Goal: Transaction & Acquisition: Purchase product/service

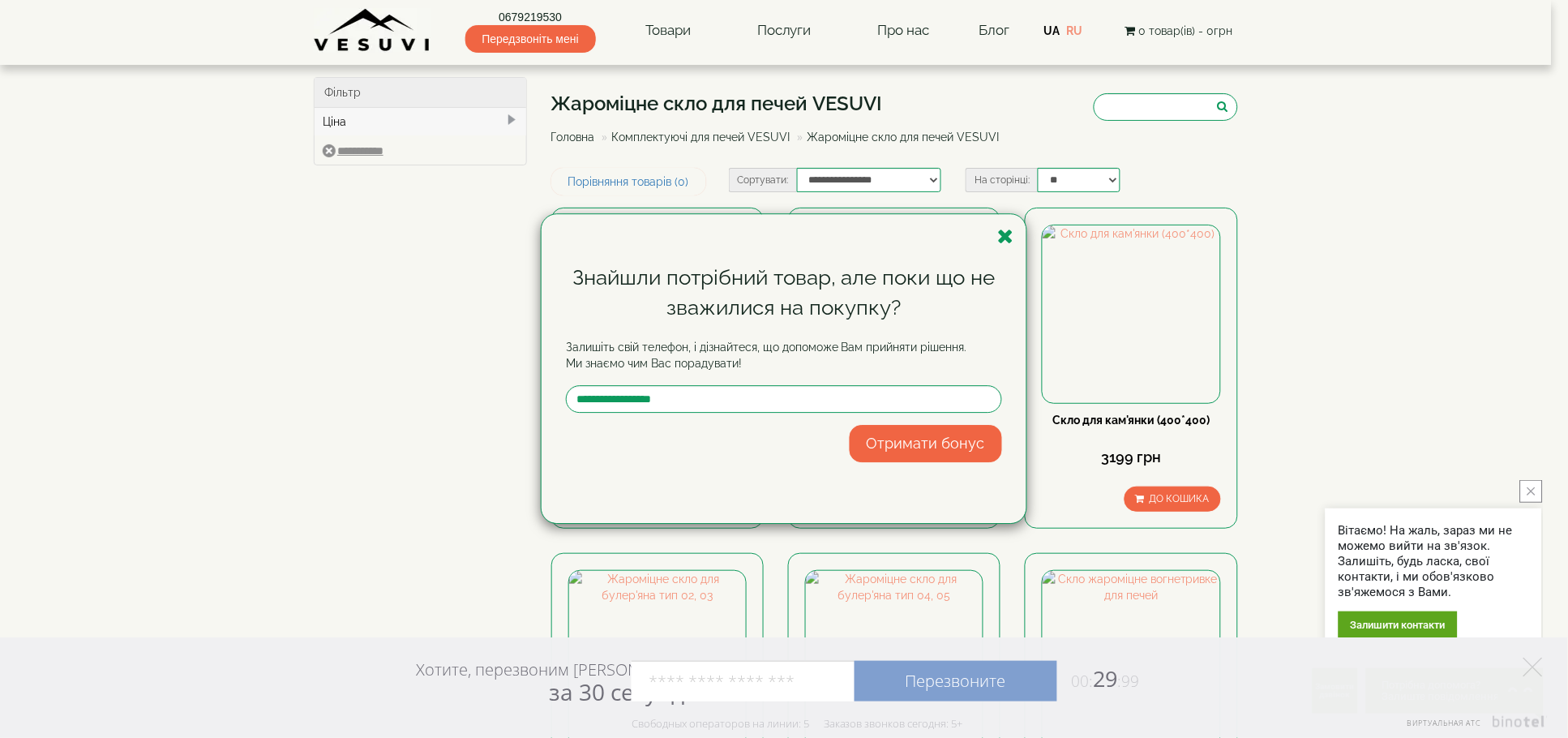
click at [671, 31] on div "Знайшли потрібний товар, але поки що не зважилися на покупку? Залишіть свій тел…" at bounding box center [784, 369] width 1568 height 738
click at [1008, 241] on icon "button" at bounding box center [1006, 236] width 17 height 21
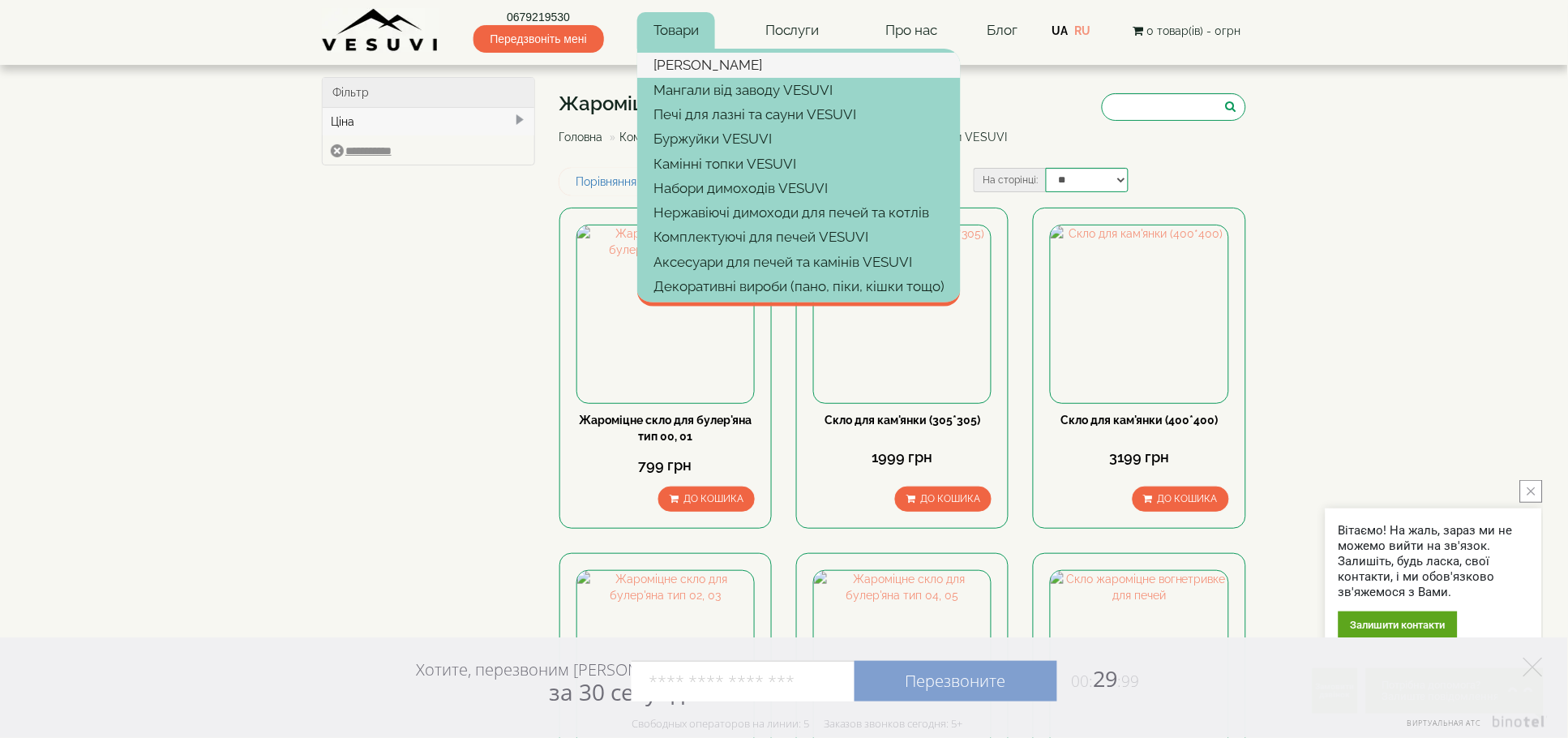
click at [683, 59] on link "[PERSON_NAME]" at bounding box center [799, 65] width 324 height 24
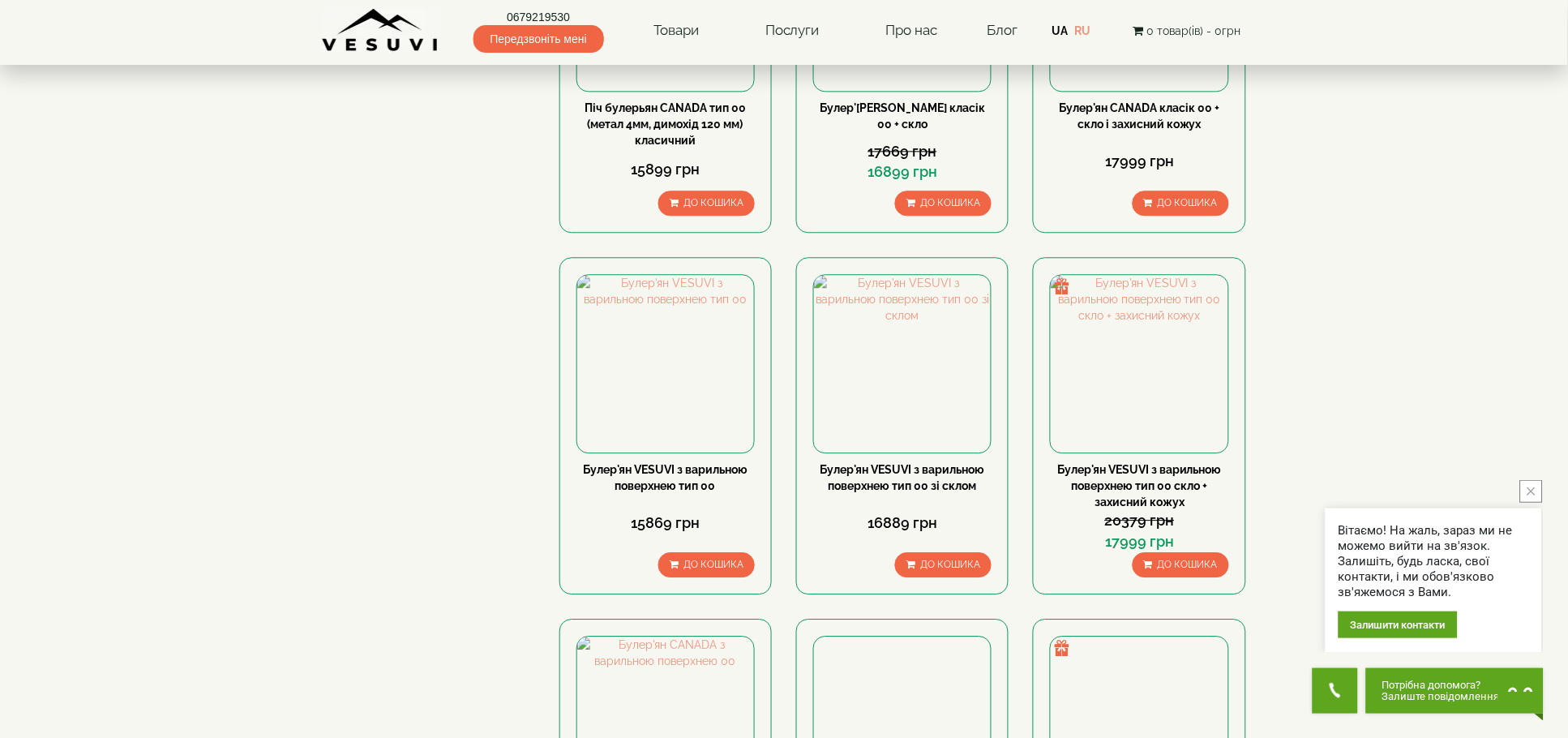
scroll to position [1189, 0]
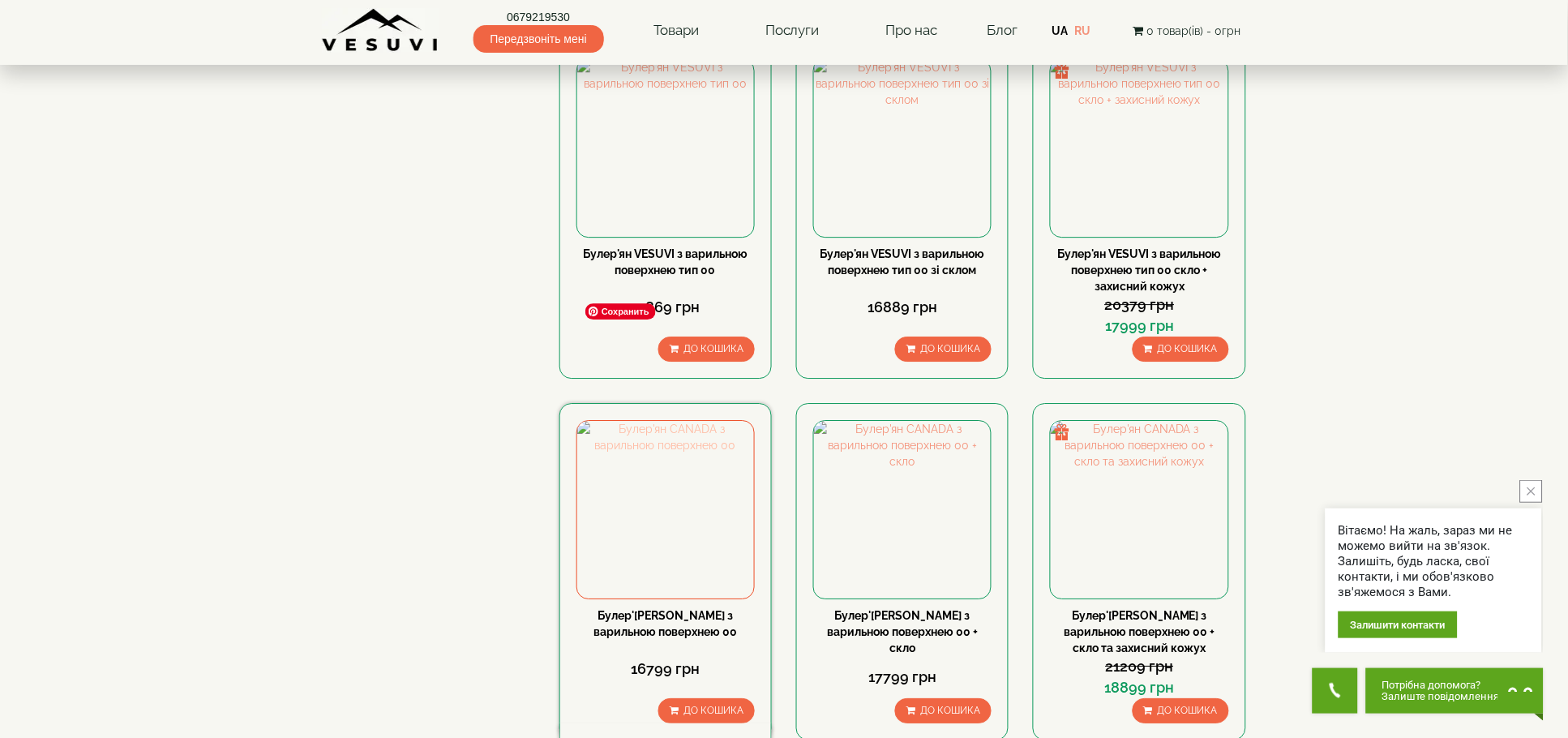
click at [667, 421] on img at bounding box center [665, 509] width 177 height 177
